Goal: Navigation & Orientation: Find specific page/section

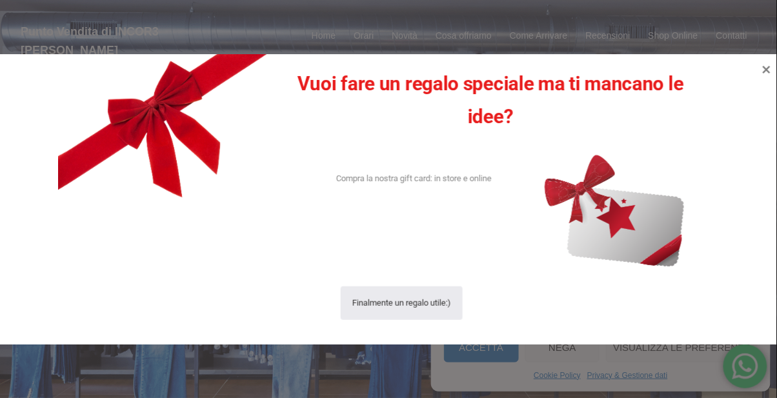
click at [764, 76] on icon at bounding box center [766, 69] width 15 height 15
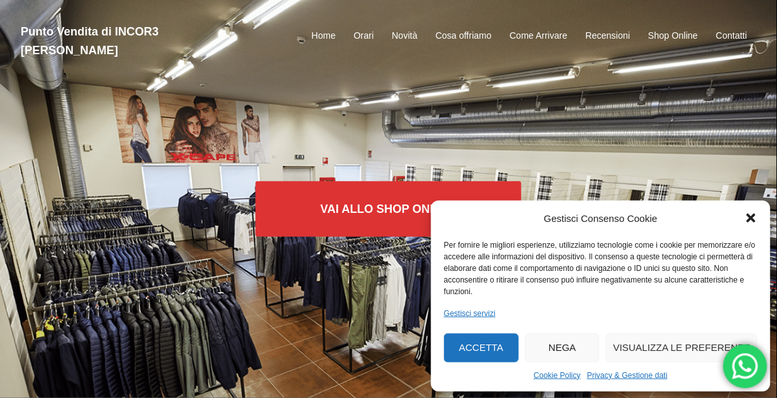
click at [749, 220] on icon "Chiudi la finestra di dialogo" at bounding box center [751, 218] width 13 height 13
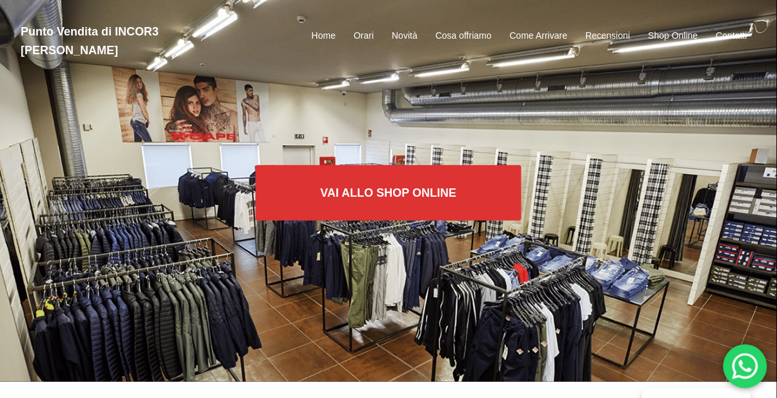
scroll to position [19, 0]
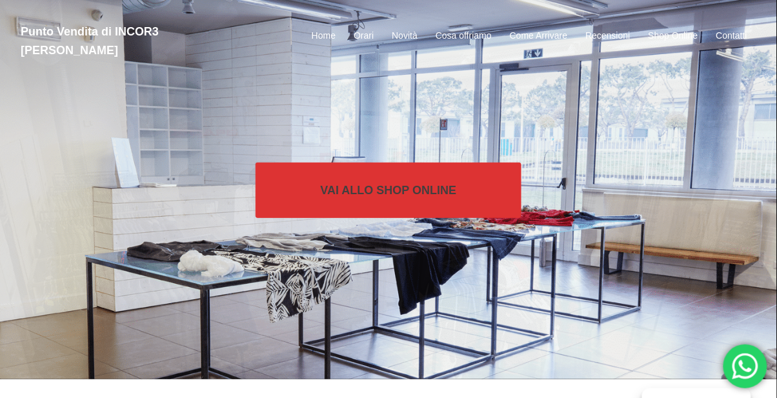
click at [442, 192] on link "Vai allo SHOP ONLINE" at bounding box center [389, 191] width 267 height 56
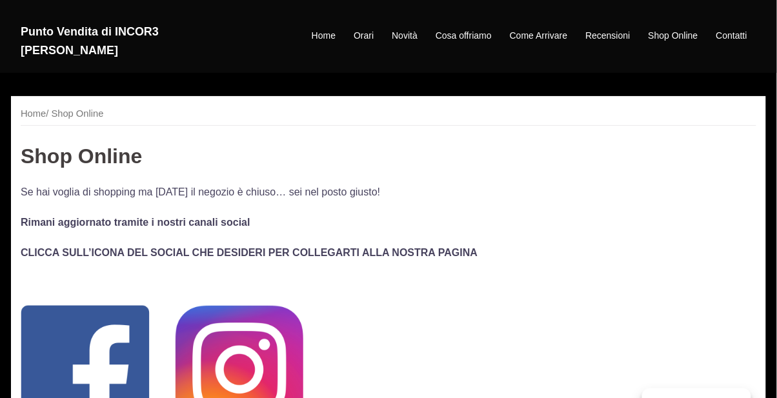
click at [237, 351] on img at bounding box center [240, 370] width 128 height 128
